Goal: Task Accomplishment & Management: Use online tool/utility

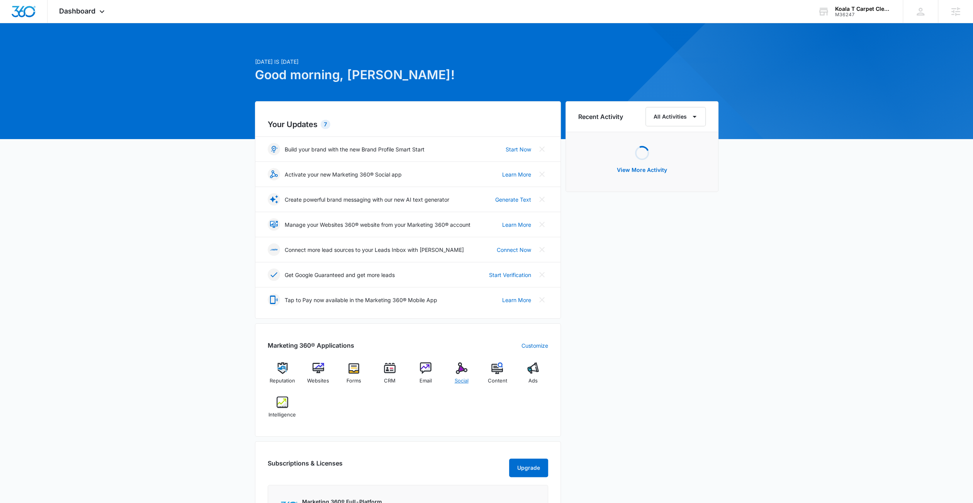
click at [464, 371] on img at bounding box center [462, 368] width 12 height 12
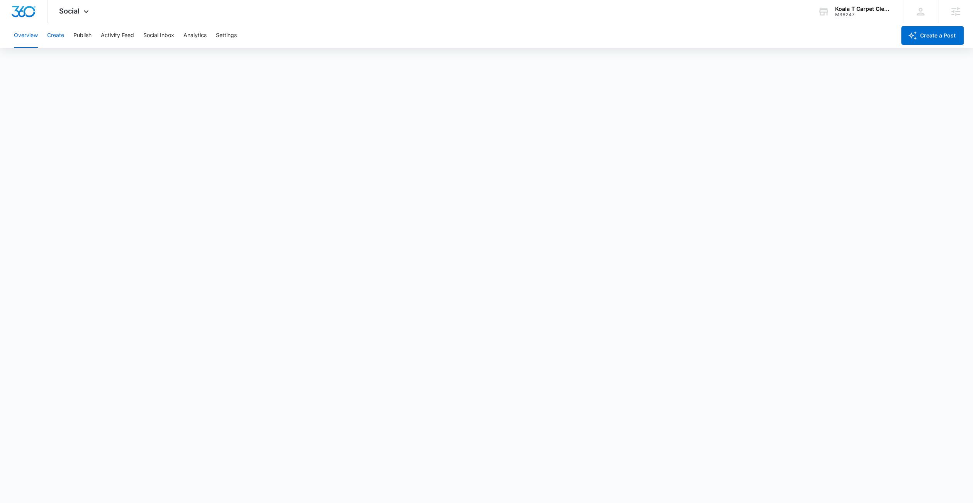
click at [54, 37] on button "Create" at bounding box center [55, 35] width 17 height 25
click at [85, 61] on button "Approvals" at bounding box center [76, 59] width 26 height 22
